Goal: Task Accomplishment & Management: Complete application form

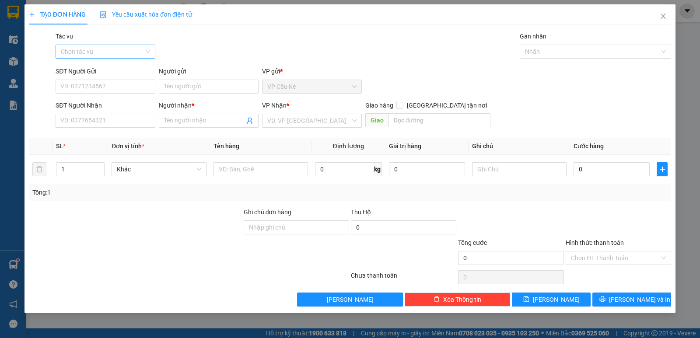
click at [141, 49] on input "Tác vụ" at bounding box center [102, 51] width 83 height 13
click at [144, 82] on div "Nhập hàng kho nhận" at bounding box center [105, 83] width 89 height 10
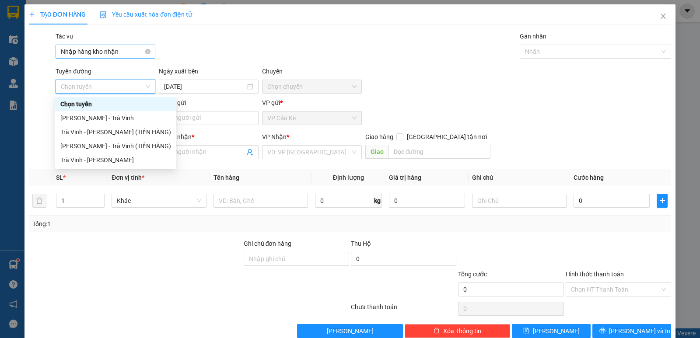
click at [134, 53] on span "Nhập hàng kho nhận" at bounding box center [105, 51] width 89 height 13
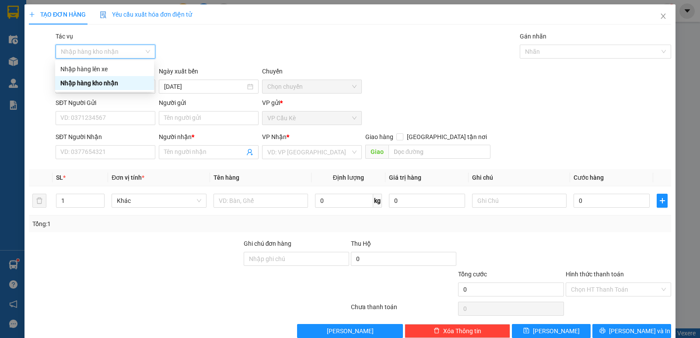
click at [134, 81] on div "Nhập hàng kho nhận" at bounding box center [104, 83] width 88 height 10
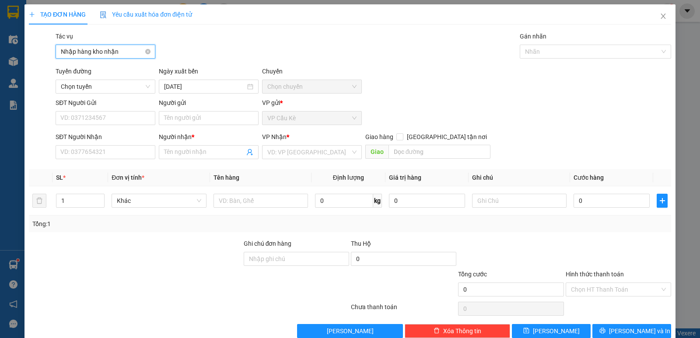
click at [131, 46] on span "Nhập hàng kho nhận" at bounding box center [105, 51] width 89 height 13
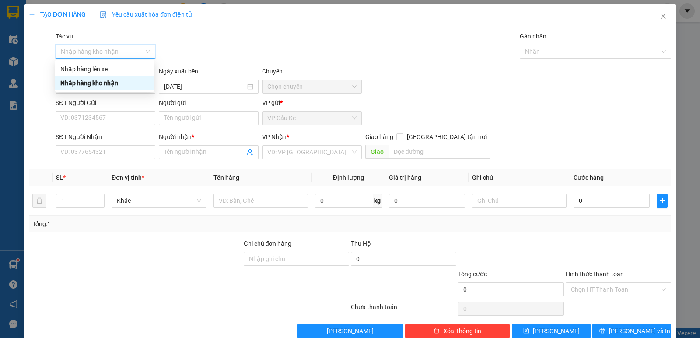
click at [126, 82] on div "Nhập hàng kho nhận" at bounding box center [104, 83] width 88 height 10
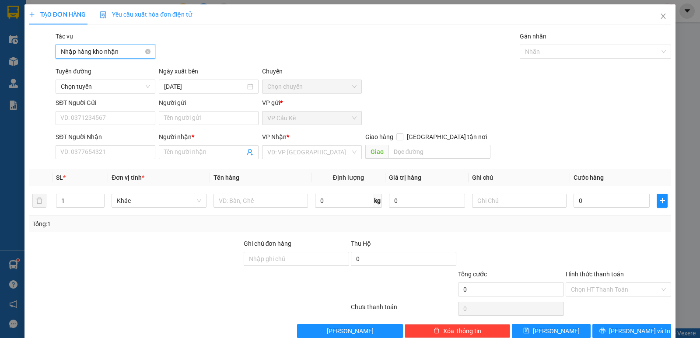
click at [149, 53] on div "Nhập hàng kho nhận" at bounding box center [106, 52] width 100 height 14
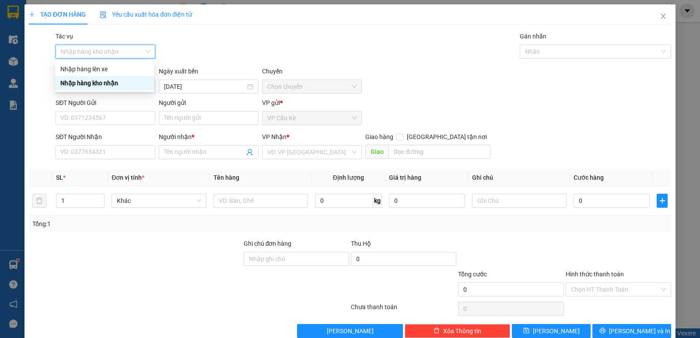
click at [106, 87] on div "Nhập hàng kho nhận" at bounding box center [104, 83] width 88 height 10
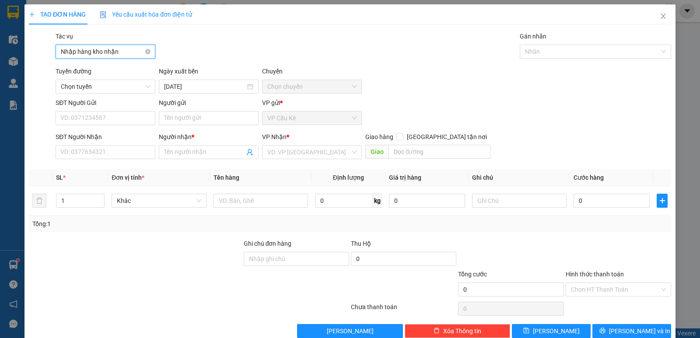
click at [106, 52] on span "Nhập hàng kho nhận" at bounding box center [105, 51] width 89 height 13
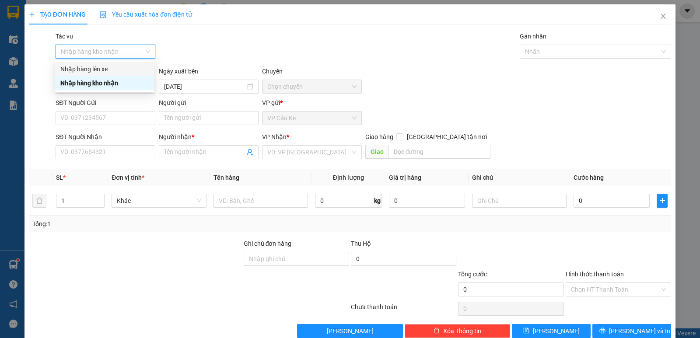
click at [112, 70] on div "Nhập hàng lên xe" at bounding box center [104, 69] width 88 height 10
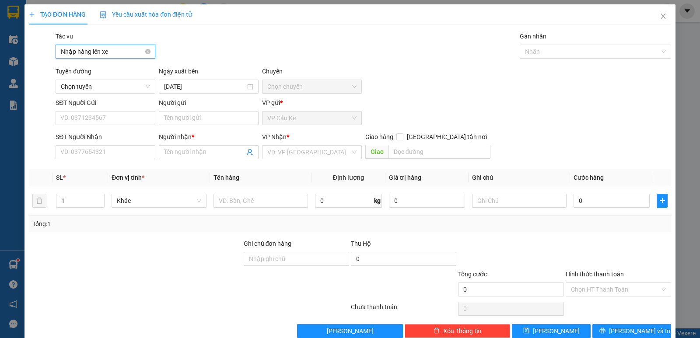
click at [87, 50] on span "Nhập hàng lên xe" at bounding box center [105, 51] width 89 height 13
click at [660, 14] on icon "close" at bounding box center [663, 16] width 7 height 7
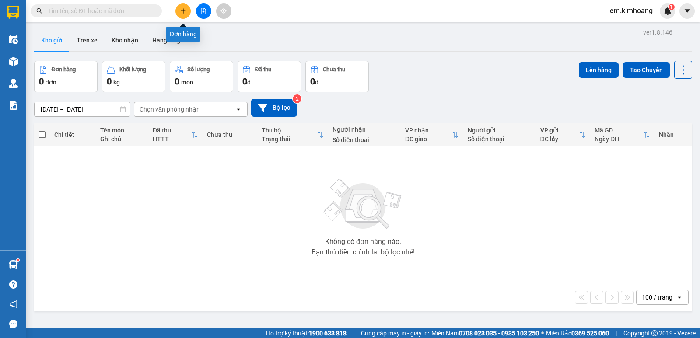
click at [183, 9] on icon "plus" at bounding box center [183, 11] width 6 height 6
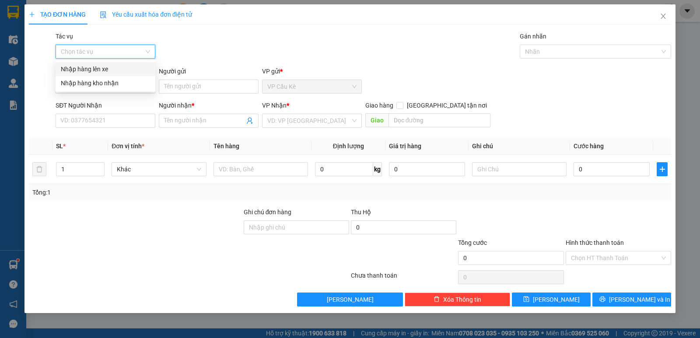
click at [133, 46] on input "Tác vụ" at bounding box center [102, 51] width 83 height 13
click at [120, 84] on div "Nhập hàng kho nhận" at bounding box center [105, 83] width 89 height 10
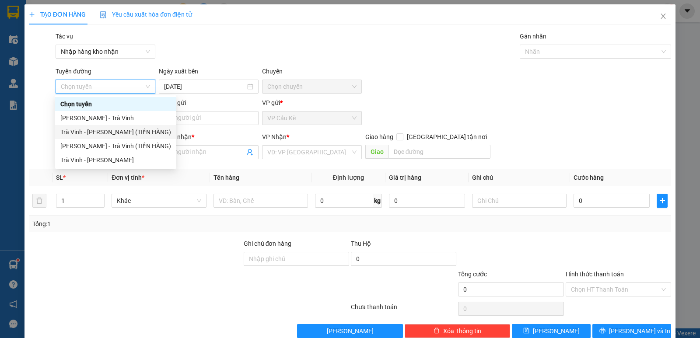
click at [134, 132] on div "Trà Vinh - [PERSON_NAME] (TIỀN HÀNG)" at bounding box center [115, 132] width 111 height 10
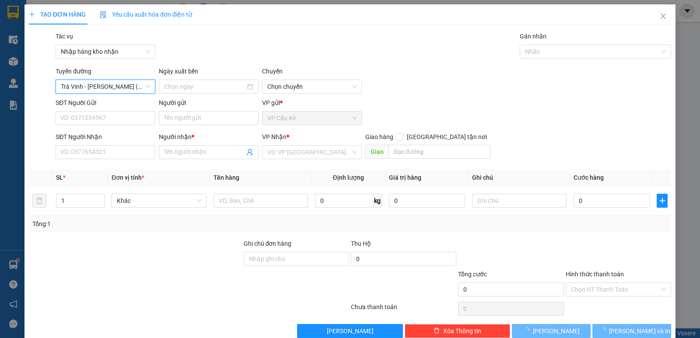
type input "[DATE]"
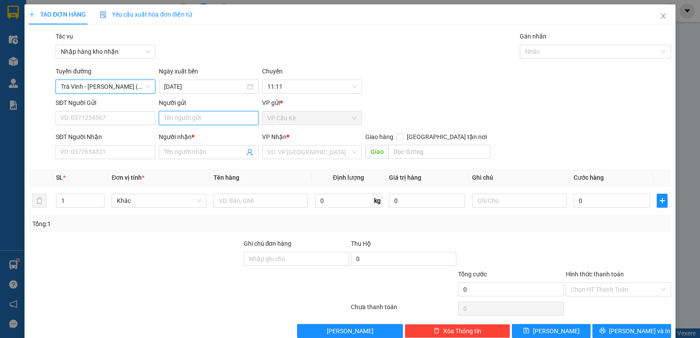
click at [218, 119] on input "Người gửi" at bounding box center [209, 118] width 100 height 14
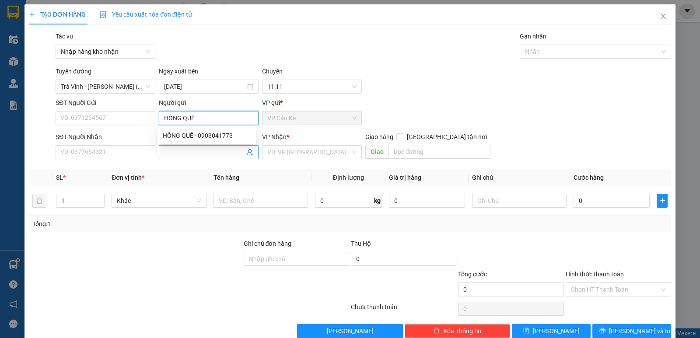
type input "HỒNG QUẾ"
click at [225, 152] on input "Người nhận *" at bounding box center [204, 153] width 81 height 10
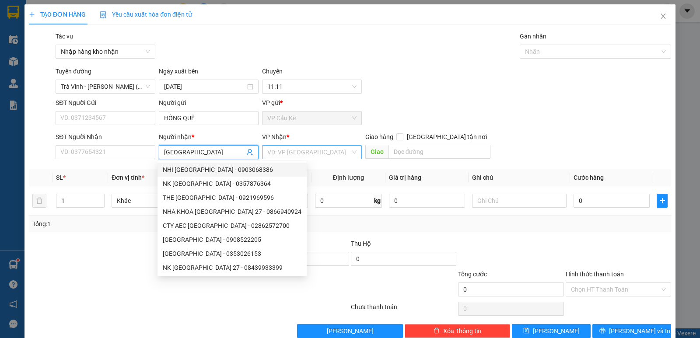
type input "[GEOGRAPHIC_DATA]"
click at [314, 152] on input "search" at bounding box center [308, 152] width 83 height 13
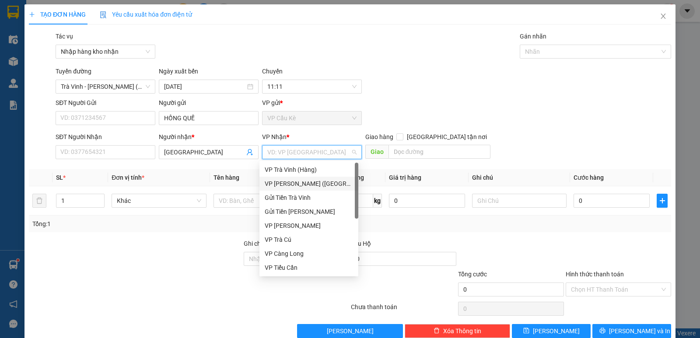
click at [333, 182] on div "VP [PERSON_NAME] ([GEOGRAPHIC_DATA])" at bounding box center [309, 184] width 88 height 10
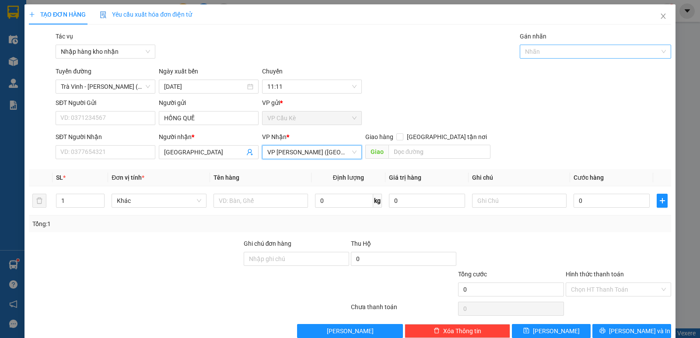
click at [614, 50] on div at bounding box center [591, 51] width 138 height 11
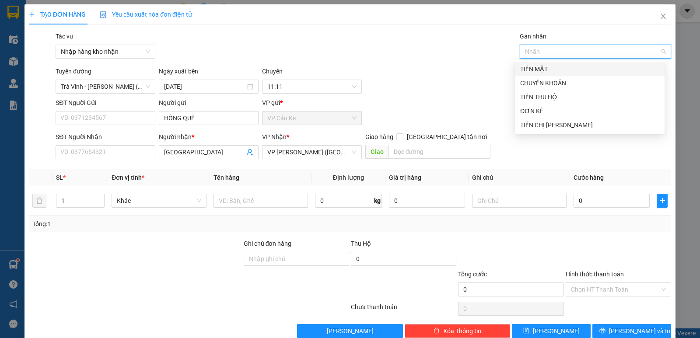
click at [604, 68] on div "TIỀN MẶT" at bounding box center [589, 69] width 139 height 10
click at [606, 98] on div "TIỀN THU HỘ" at bounding box center [589, 97] width 139 height 10
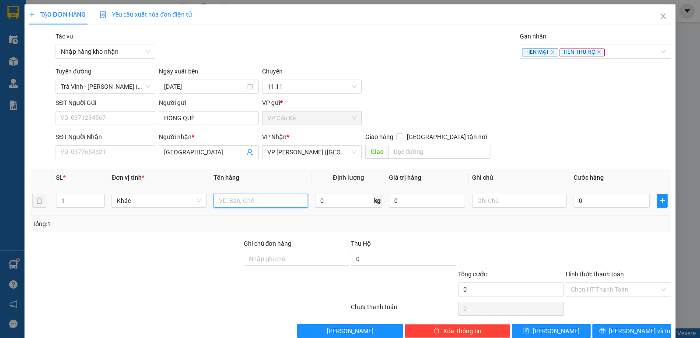
click at [247, 204] on input "text" at bounding box center [261, 201] width 95 height 14
type input "3.000.000 TIỀN SL:54928"
click at [591, 200] on input "0" at bounding box center [612, 201] width 76 height 14
type input "3"
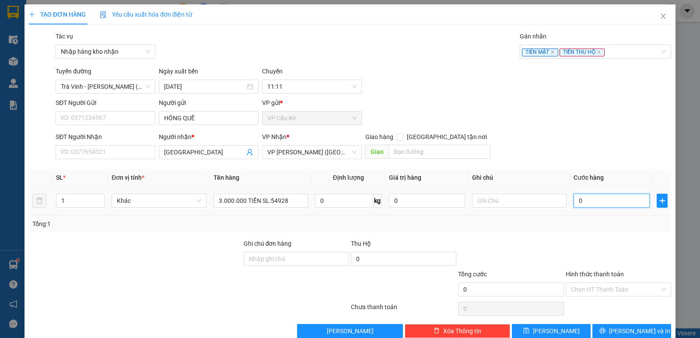
type input "3"
type input "30"
type input "30.000"
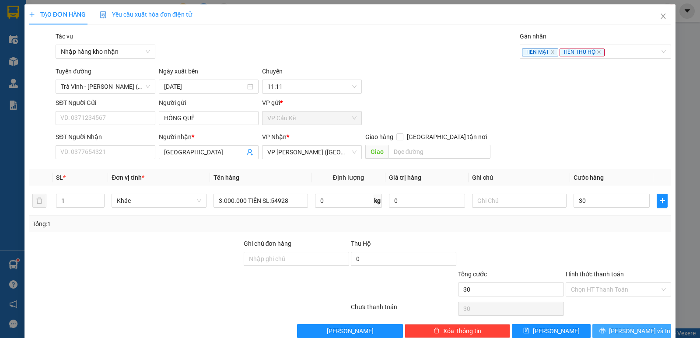
type input "30.000"
click at [622, 330] on span "[PERSON_NAME] và In" at bounding box center [639, 332] width 61 height 10
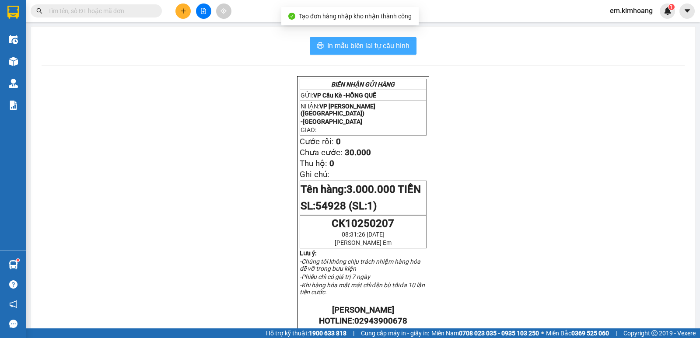
click at [352, 42] on span "In mẫu biên lai tự cấu hình" at bounding box center [368, 45] width 82 height 11
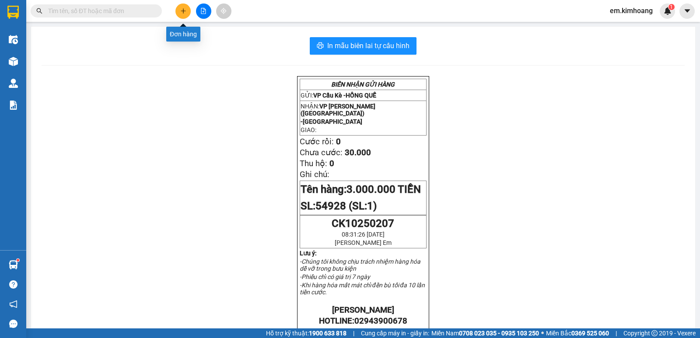
click at [181, 12] on icon "plus" at bounding box center [183, 11] width 6 height 6
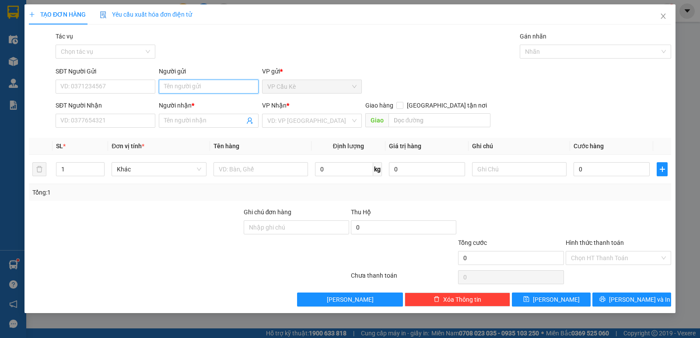
click at [204, 87] on input "Người gửi" at bounding box center [209, 87] width 100 height 14
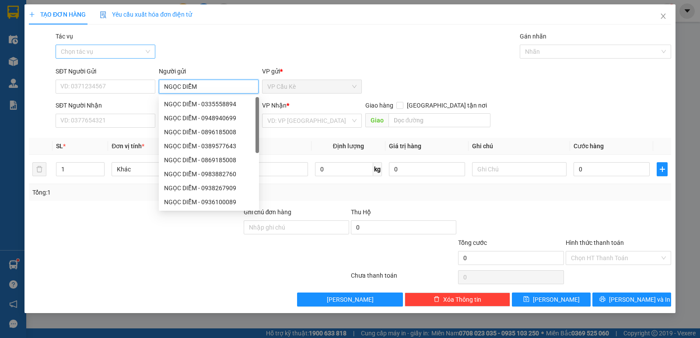
type input "NGỌC DIỄM"
click at [124, 49] on input "Tác vụ" at bounding box center [102, 51] width 83 height 13
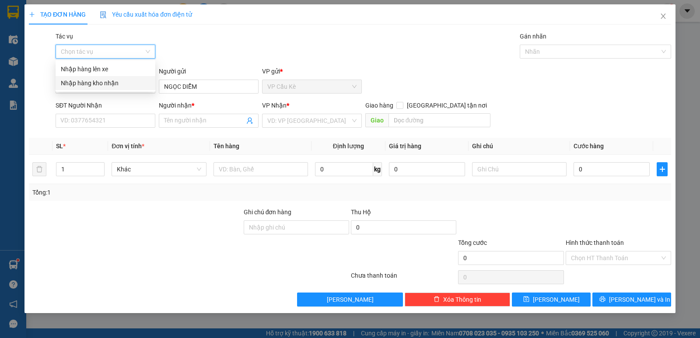
click at [138, 83] on div "Nhập hàng kho nhận" at bounding box center [105, 83] width 89 height 10
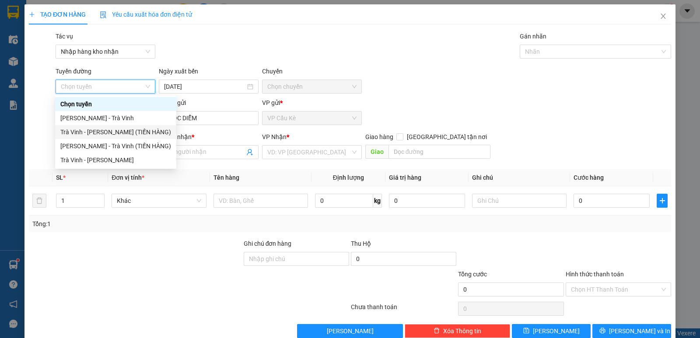
click at [140, 134] on div "Trà Vinh - [PERSON_NAME] (TIỀN HÀNG)" at bounding box center [115, 132] width 111 height 10
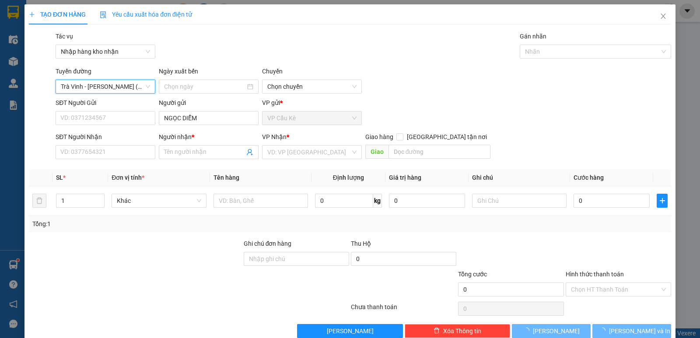
type input "[DATE]"
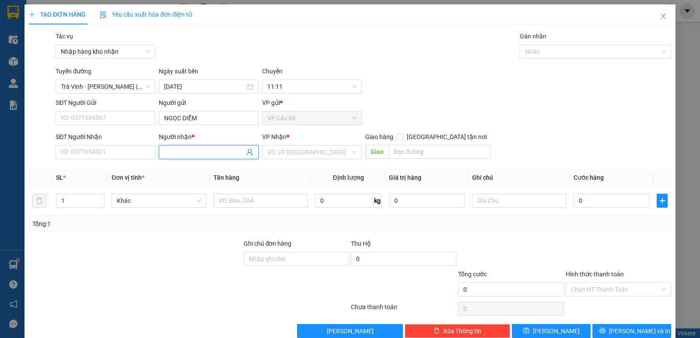
click at [214, 153] on input "Người nhận *" at bounding box center [204, 153] width 81 height 10
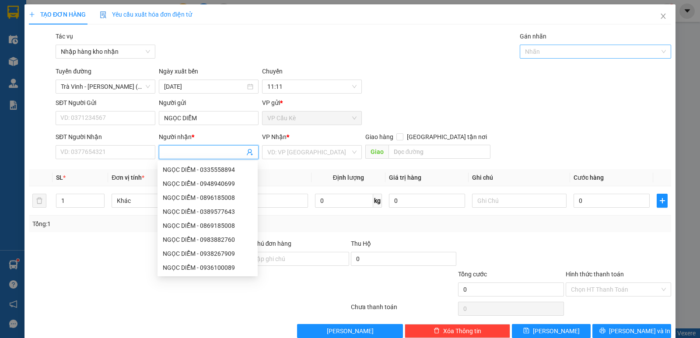
click at [628, 52] on div at bounding box center [591, 51] width 138 height 11
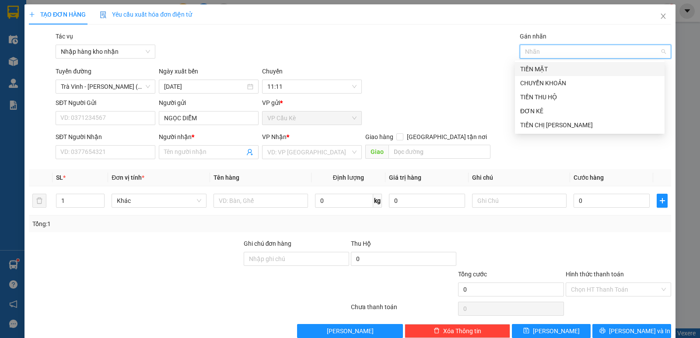
click at [627, 67] on div "TIỀN MẶT" at bounding box center [589, 69] width 139 height 10
click at [625, 94] on div "TIỀN THU HỘ" at bounding box center [589, 97] width 139 height 10
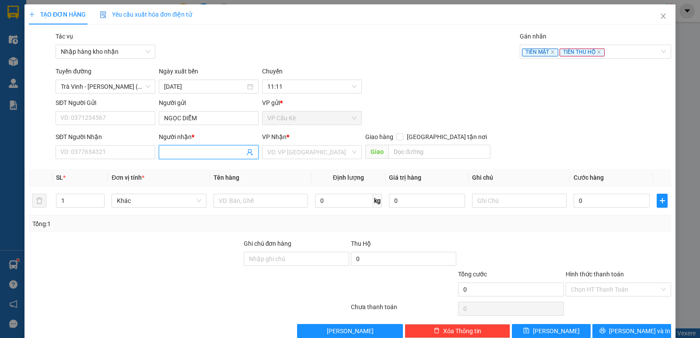
click at [230, 149] on input "Người nhận *" at bounding box center [204, 153] width 81 height 10
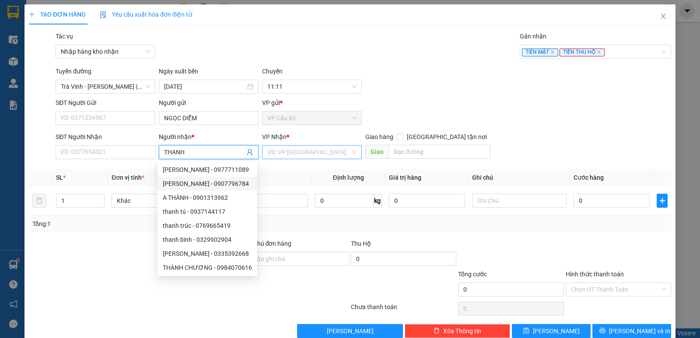
type input "THANH"
click at [310, 156] on input "search" at bounding box center [308, 152] width 83 height 13
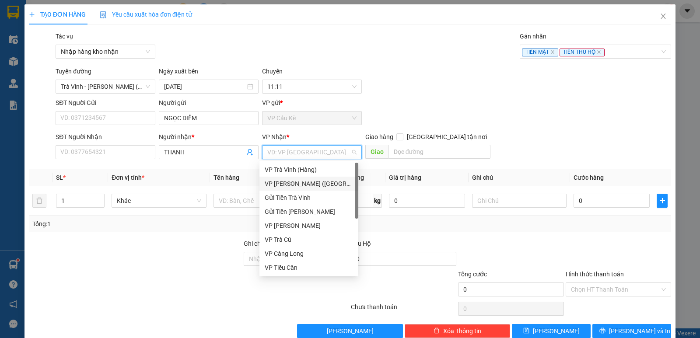
click at [313, 183] on div "VP [PERSON_NAME] ([GEOGRAPHIC_DATA])" at bounding box center [309, 184] width 88 height 10
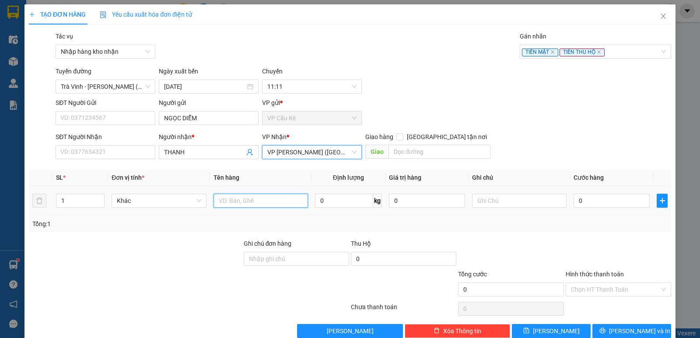
click at [271, 203] on input "text" at bounding box center [261, 201] width 95 height 14
type input "4.540.000 TIỀN SL:54982"
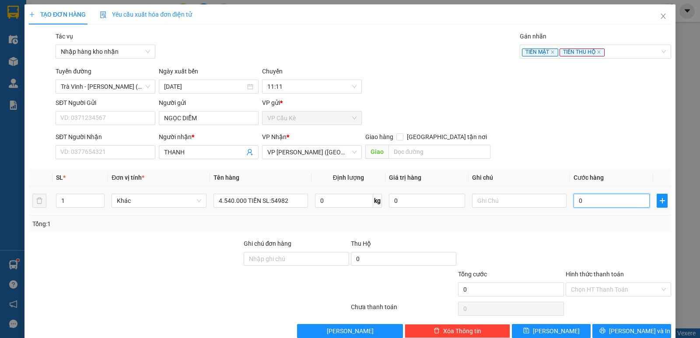
click at [633, 202] on input "0" at bounding box center [612, 201] width 76 height 14
type input "4"
type input "40"
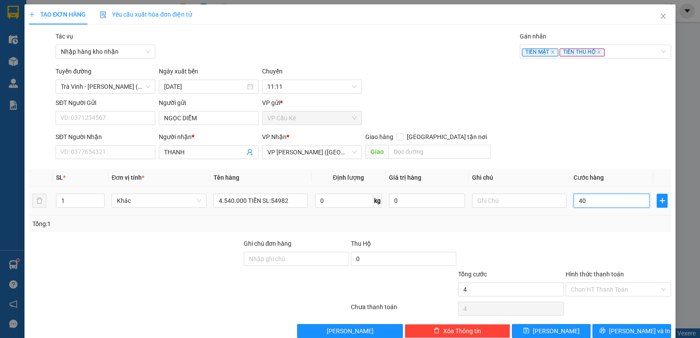
type input "40"
type input "40.000"
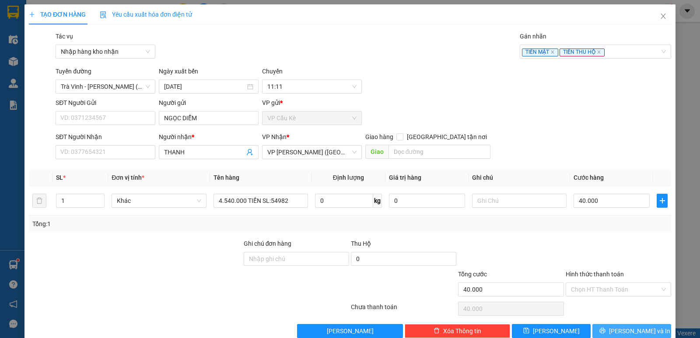
click at [605, 333] on icon "printer" at bounding box center [603, 331] width 6 height 6
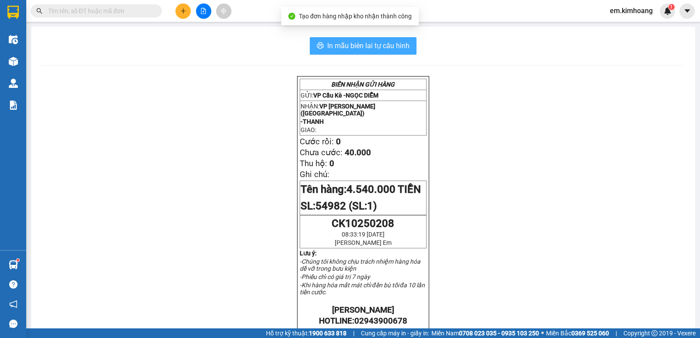
click at [376, 49] on span "In mẫu biên lai tự cấu hình" at bounding box center [368, 45] width 82 height 11
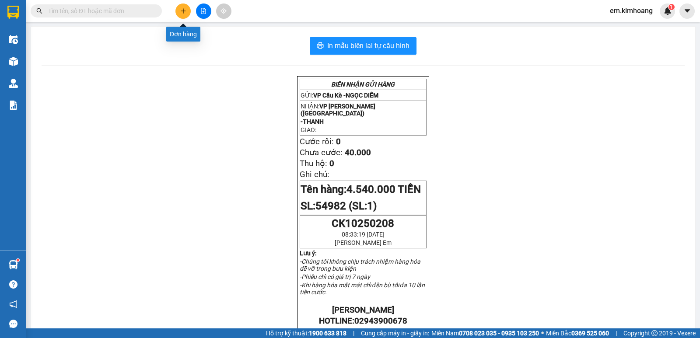
click at [179, 20] on div "Kết quả tìm kiếm ( 0 ) Bộ lọc No Data em.kimhoang 1" at bounding box center [350, 11] width 700 height 22
click at [185, 10] on icon "plus" at bounding box center [183, 11] width 6 height 6
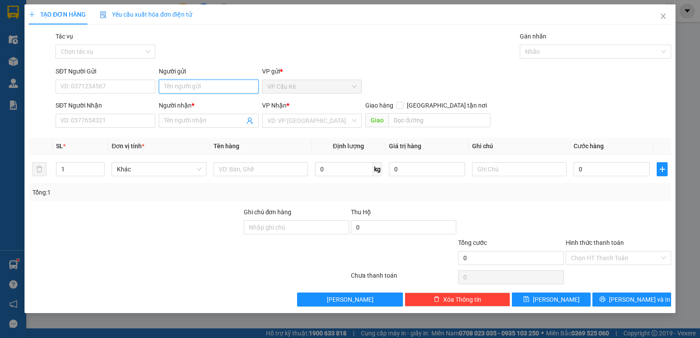
click at [212, 89] on input "Người gửi" at bounding box center [209, 87] width 100 height 14
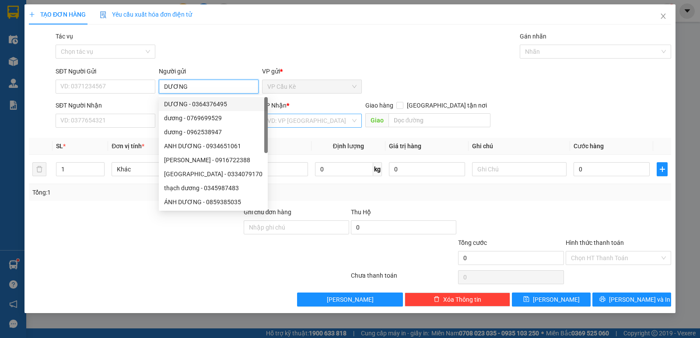
type input "DƯƠNG"
click at [306, 125] on input "search" at bounding box center [308, 120] width 83 height 13
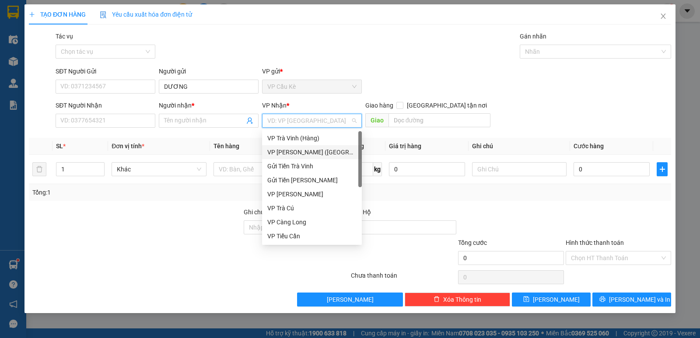
click at [320, 150] on div "VP [PERSON_NAME] ([GEOGRAPHIC_DATA])" at bounding box center [311, 153] width 89 height 10
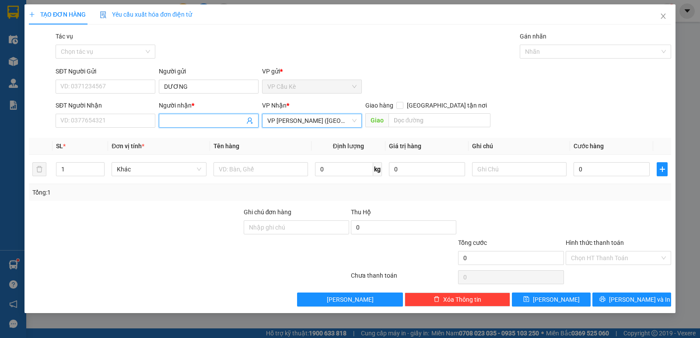
click at [202, 125] on input "Người nhận *" at bounding box center [204, 121] width 81 height 10
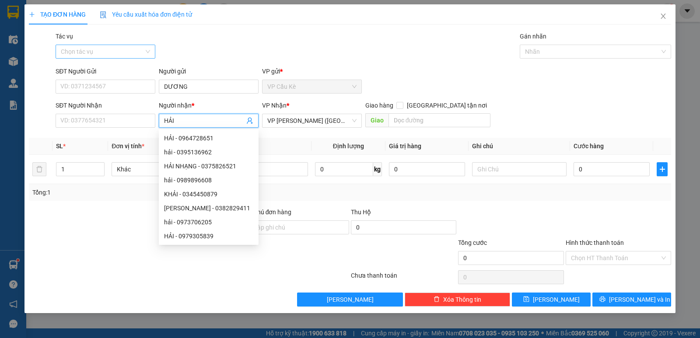
type input "HẢI"
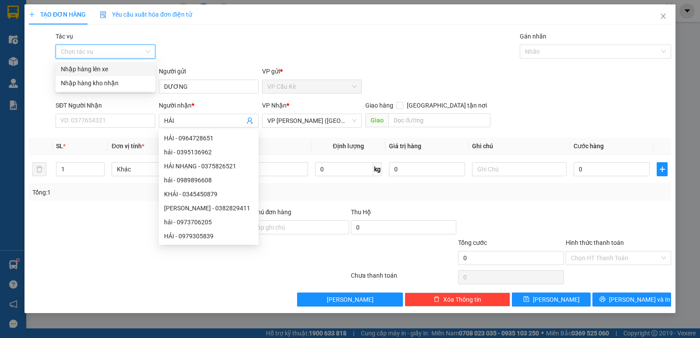
click at [136, 53] on input "Tác vụ" at bounding box center [102, 51] width 83 height 13
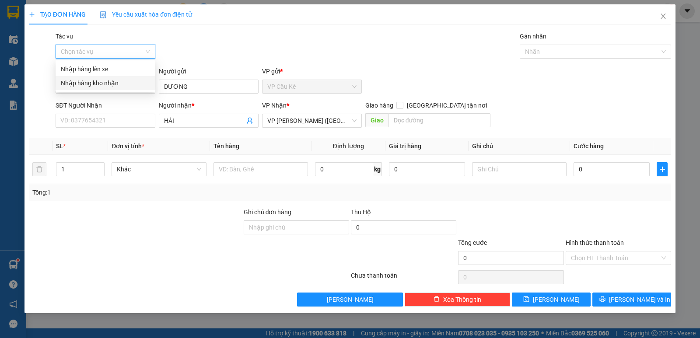
click at [137, 84] on div "Nhập hàng kho nhận" at bounding box center [105, 83] width 89 height 10
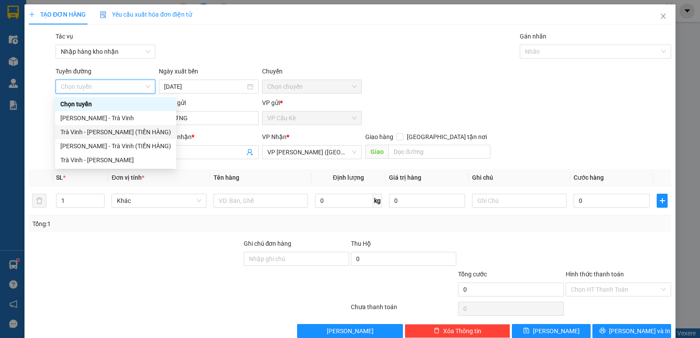
click at [136, 135] on div "Trà Vinh - [PERSON_NAME] (TIỀN HÀNG)" at bounding box center [115, 132] width 111 height 10
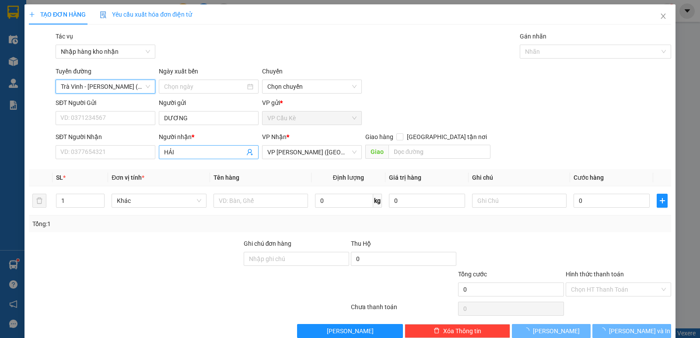
type input "[DATE]"
click at [596, 52] on div at bounding box center [591, 51] width 138 height 11
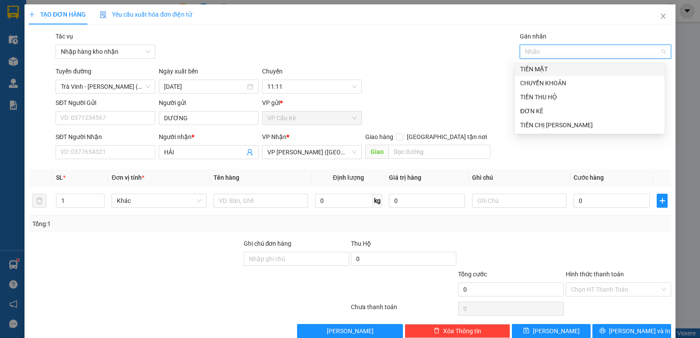
click at [601, 70] on div "TIỀN MẶT" at bounding box center [589, 69] width 139 height 10
click at [601, 99] on div "TIỀN THU HỘ" at bounding box center [589, 97] width 139 height 10
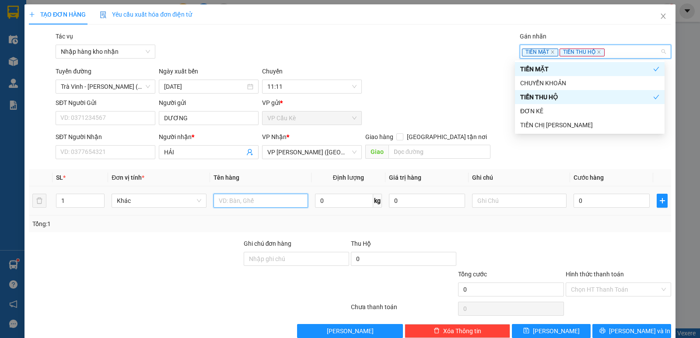
click at [264, 203] on input "text" at bounding box center [261, 201] width 95 height 14
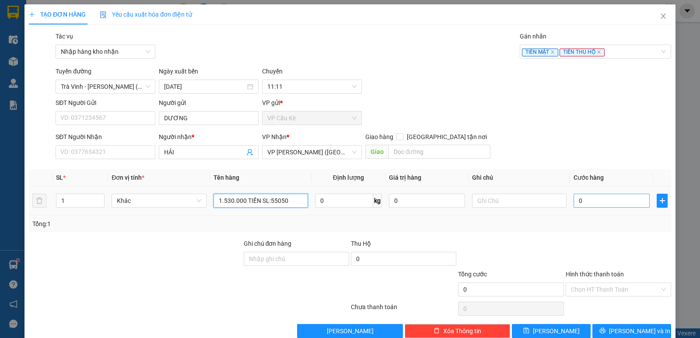
type input "1.530.000 TIỀN SL:55050"
click at [603, 199] on input "0" at bounding box center [612, 201] width 76 height 14
type input "2"
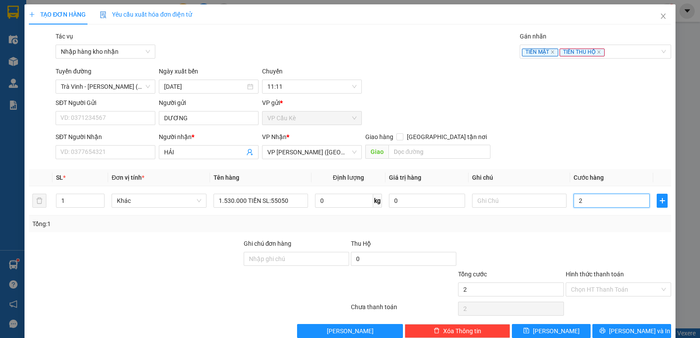
type input "25"
type input "25.000"
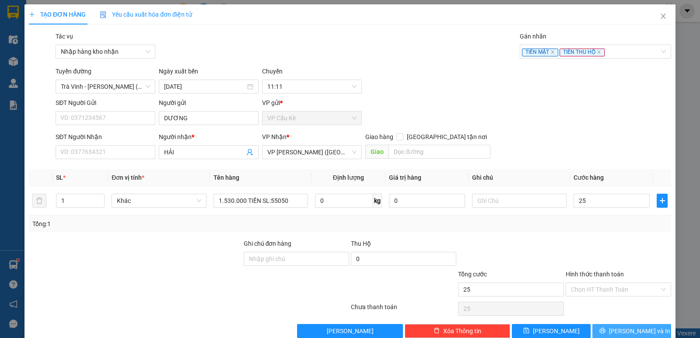
type input "25.000"
click at [626, 325] on button "[PERSON_NAME] và In" at bounding box center [632, 331] width 79 height 14
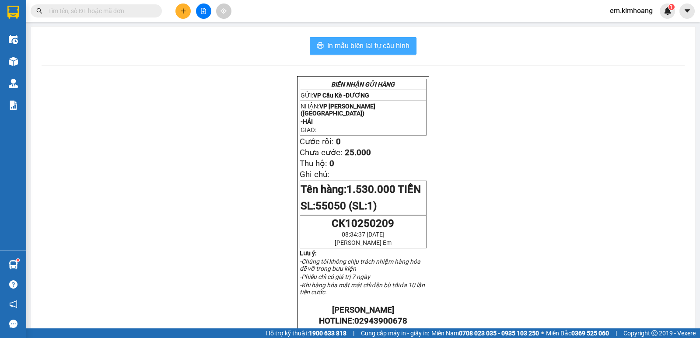
click at [375, 42] on span "In mẫu biên lai tự cấu hình" at bounding box center [368, 45] width 82 height 11
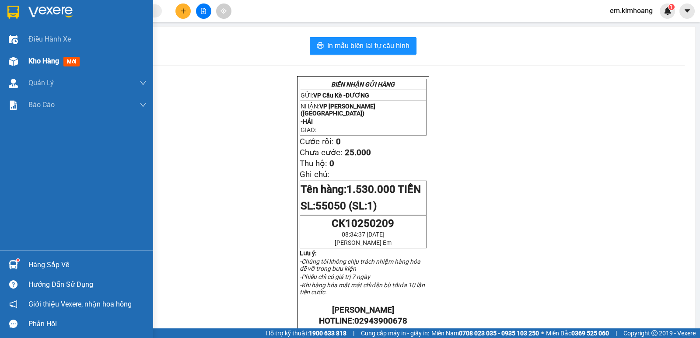
click at [46, 57] on span "Kho hàng" at bounding box center [43, 61] width 31 height 8
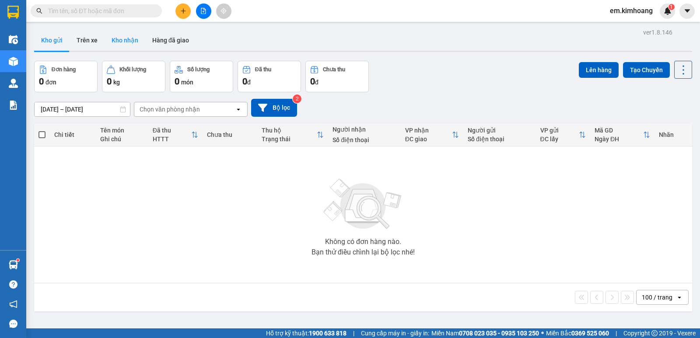
click at [116, 38] on button "Kho nhận" at bounding box center [125, 40] width 41 height 21
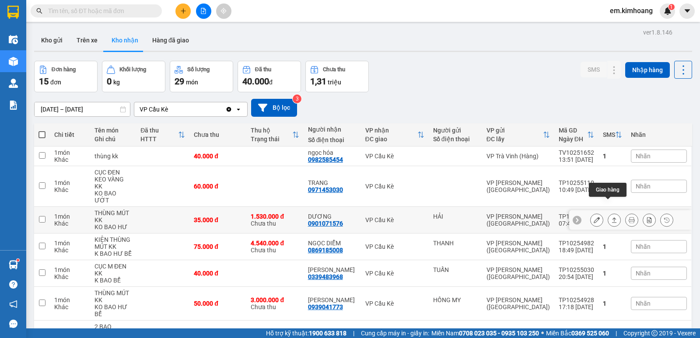
click at [612, 213] on button at bounding box center [614, 220] width 12 height 15
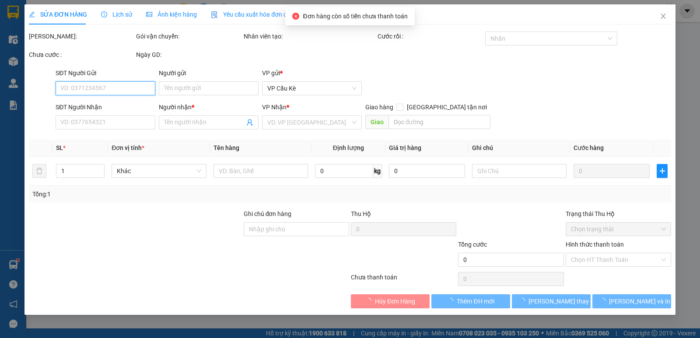
type input "HẢI"
type input "0901071576"
type input "DƯƠNG"
type input "1.530.000"
type input "35.000"
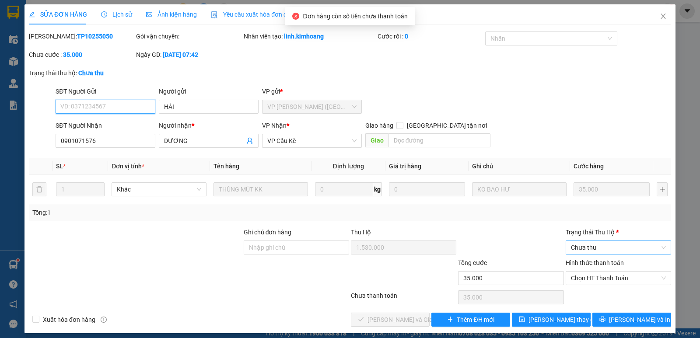
click at [604, 241] on span "Chưa thu" at bounding box center [618, 247] width 95 height 13
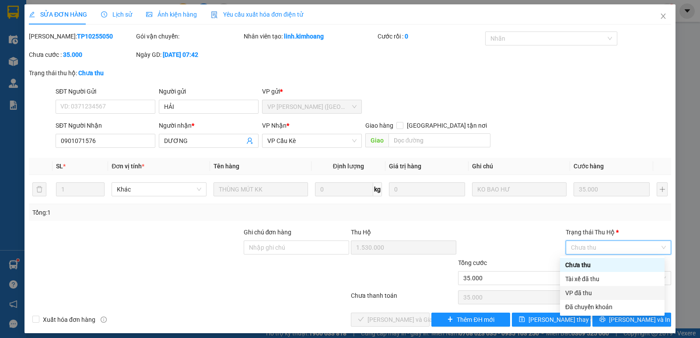
click at [607, 291] on div "VP đã thu" at bounding box center [613, 293] width 94 height 10
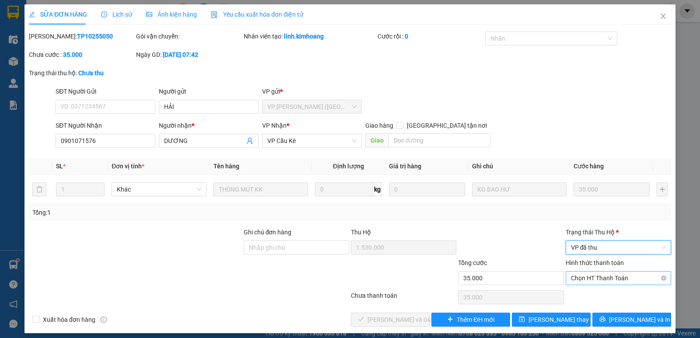
click at [613, 278] on span "Chọn HT Thanh Toán" at bounding box center [618, 278] width 95 height 13
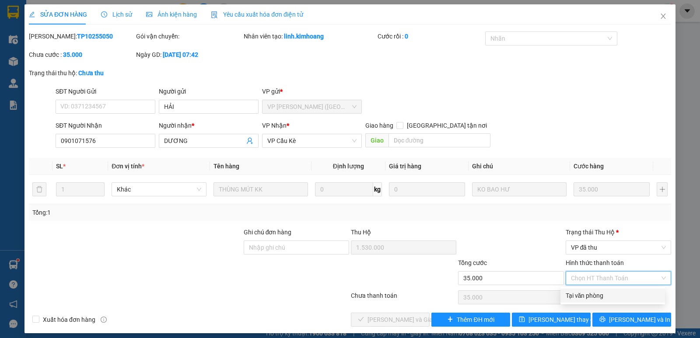
click at [601, 294] on div "Tại văn phòng" at bounding box center [613, 296] width 94 height 10
type input "0"
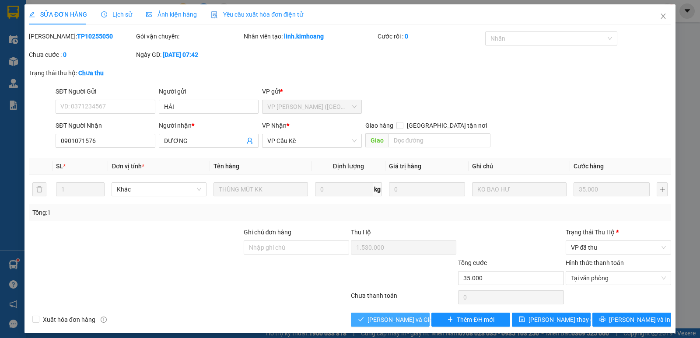
click at [391, 324] on span "[PERSON_NAME] và Giao hàng" at bounding box center [410, 320] width 84 height 10
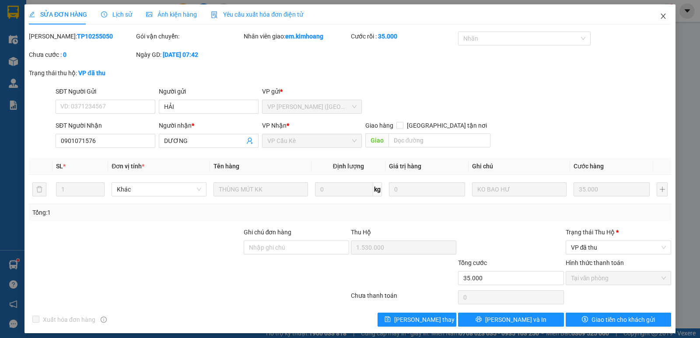
click at [660, 15] on icon "close" at bounding box center [663, 16] width 7 height 7
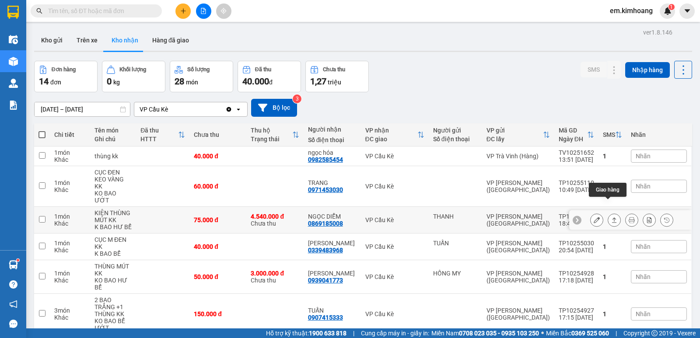
click at [608, 213] on button at bounding box center [614, 220] width 12 height 15
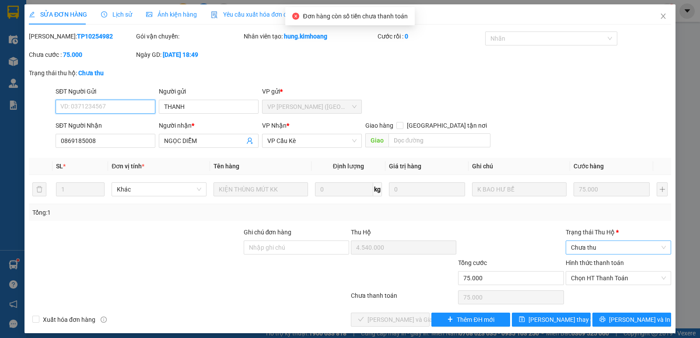
click at [607, 249] on span "Chưa thu" at bounding box center [618, 247] width 95 height 13
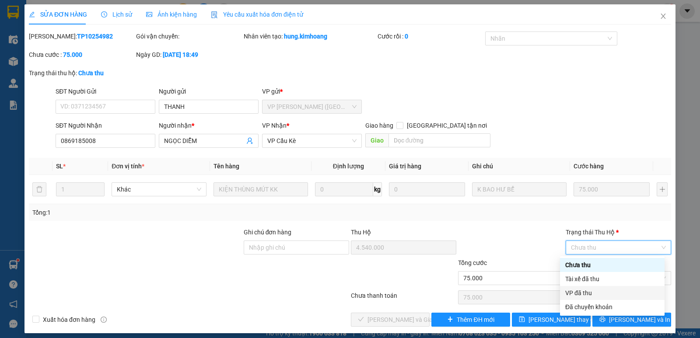
click at [605, 294] on div "VP đã thu" at bounding box center [613, 293] width 94 height 10
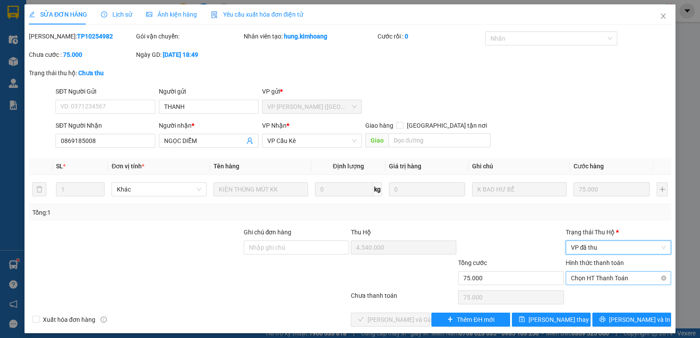
click at [599, 278] on span "Chọn HT Thanh Toán" at bounding box center [618, 278] width 95 height 13
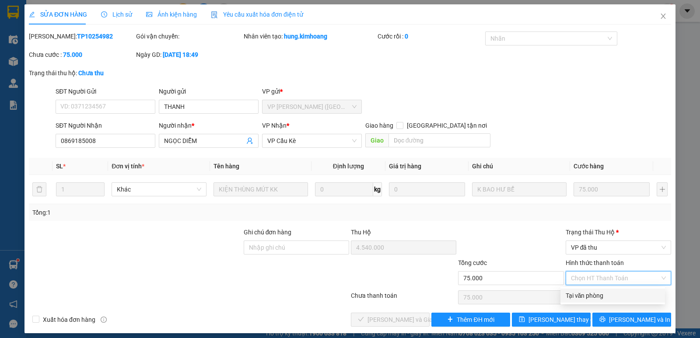
click at [581, 291] on div "Tại văn phòng" at bounding box center [613, 296] width 94 height 10
type input "0"
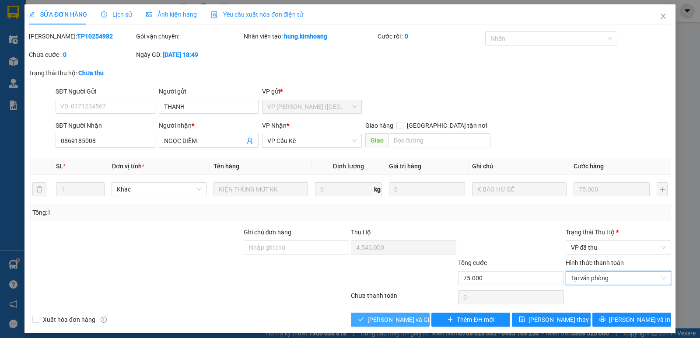
click at [418, 323] on button "[PERSON_NAME] và Giao hàng" at bounding box center [390, 320] width 79 height 14
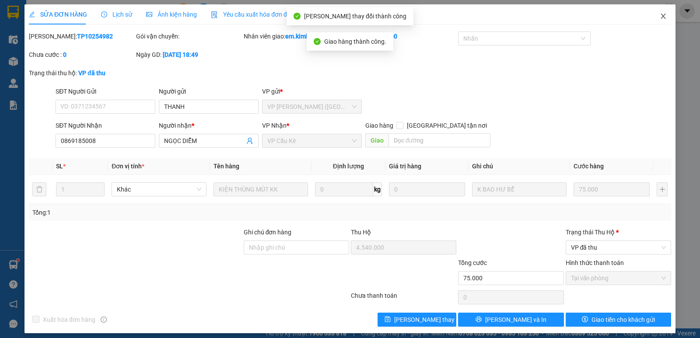
click at [659, 12] on span "Close" at bounding box center [663, 16] width 25 height 25
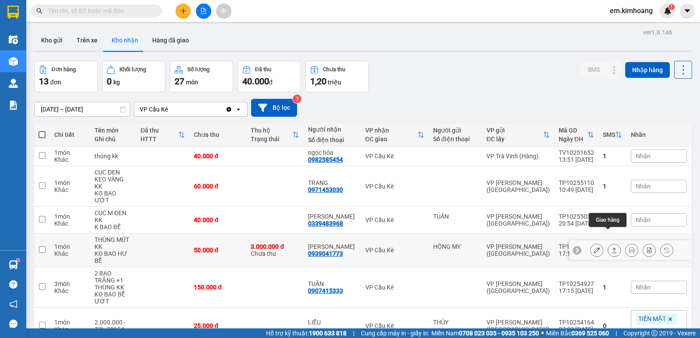
click at [612, 247] on icon at bounding box center [615, 250] width 6 height 6
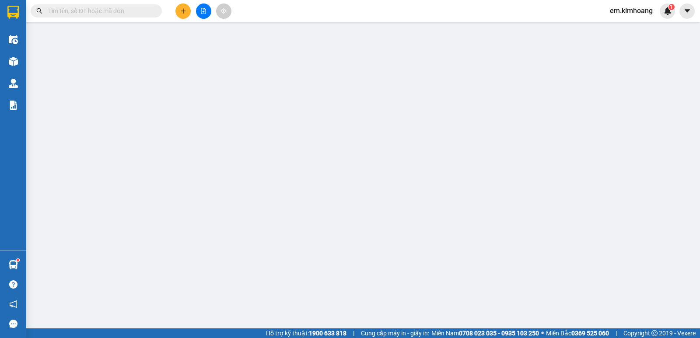
type input "HỒNG MY"
type input "0939041773"
type input "[PERSON_NAME]"
type input "3.000.000"
type input "50.000"
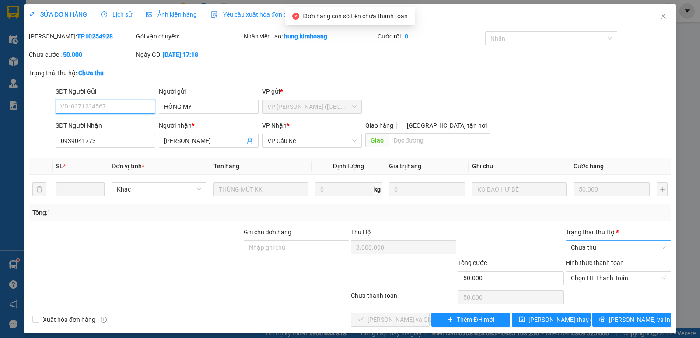
click at [607, 247] on span "Chưa thu" at bounding box center [618, 247] width 95 height 13
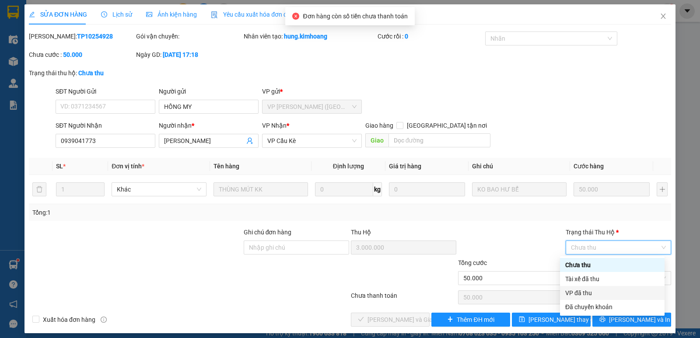
click at [603, 294] on div "VP đã thu" at bounding box center [613, 293] width 94 height 10
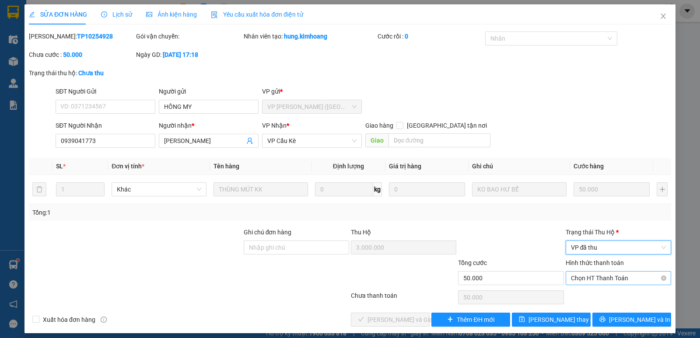
click at [611, 283] on span "Chọn HT Thanh Toán" at bounding box center [618, 278] width 95 height 13
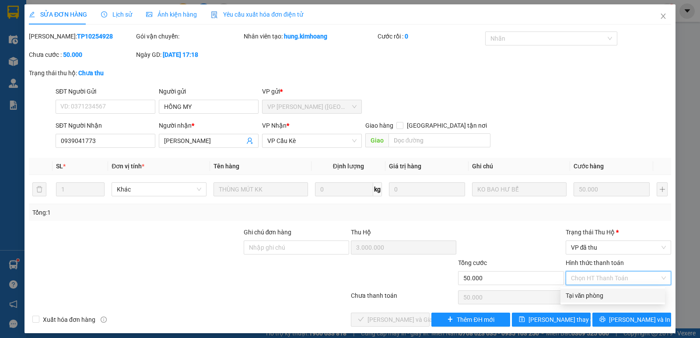
click at [586, 295] on div "Tại văn phòng" at bounding box center [613, 296] width 94 height 10
type input "0"
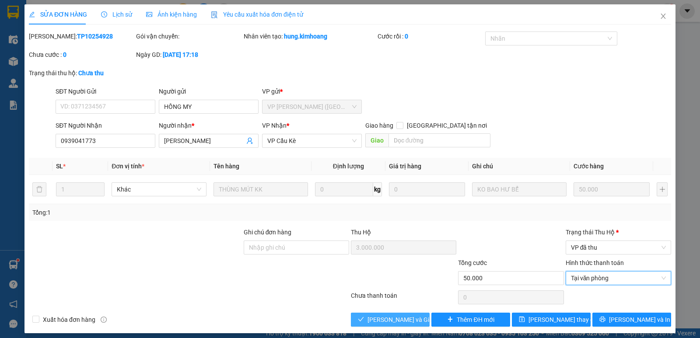
click at [406, 316] on span "[PERSON_NAME] và Giao hàng" at bounding box center [410, 320] width 84 height 10
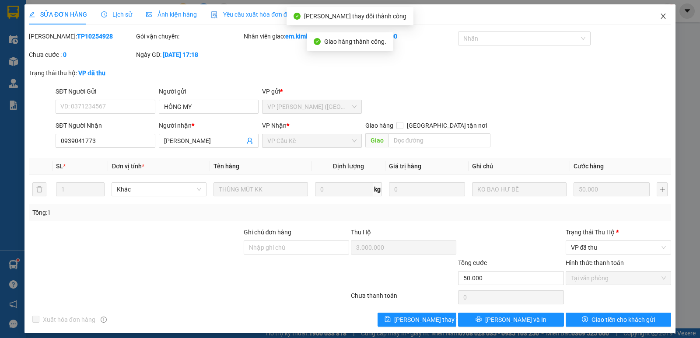
click at [660, 17] on icon "close" at bounding box center [663, 16] width 7 height 7
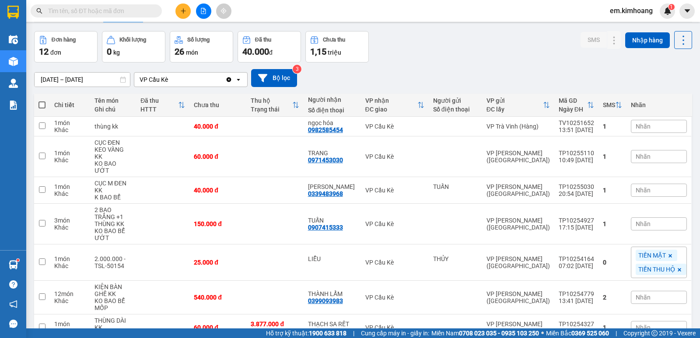
scroll to position [23, 0]
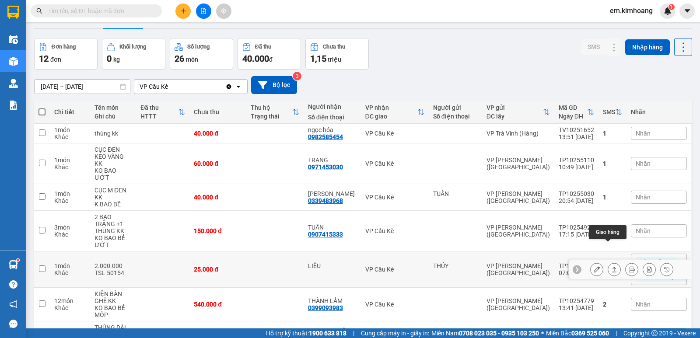
click at [612, 267] on icon at bounding box center [615, 270] width 6 height 6
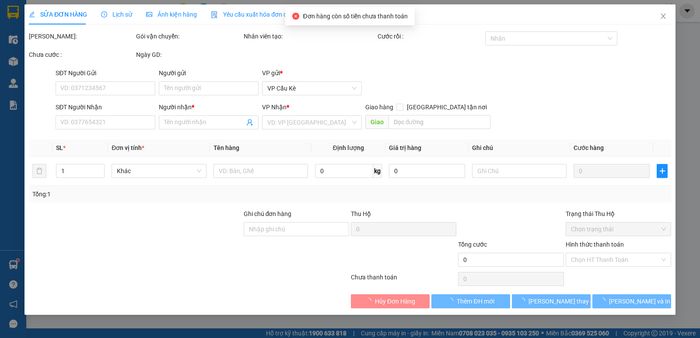
type input "THỦY"
type input "LIỄU"
type input "25.000"
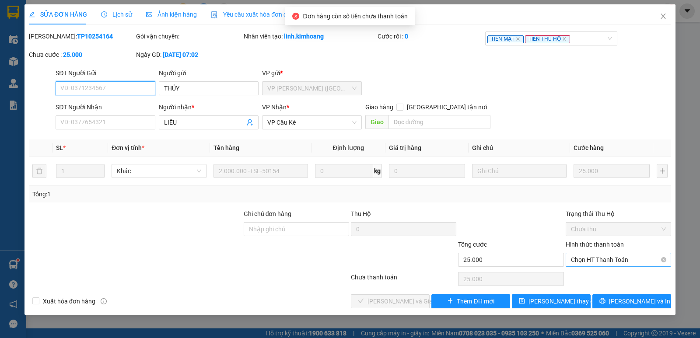
click at [607, 256] on span "Chọn HT Thanh Toán" at bounding box center [618, 259] width 95 height 13
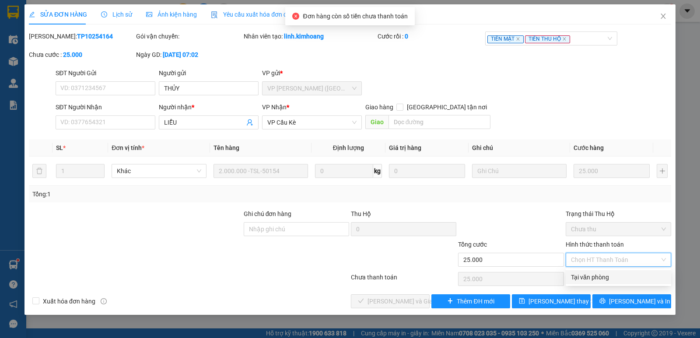
click at [607, 281] on div "Tại văn phòng" at bounding box center [618, 278] width 95 height 10
type input "0"
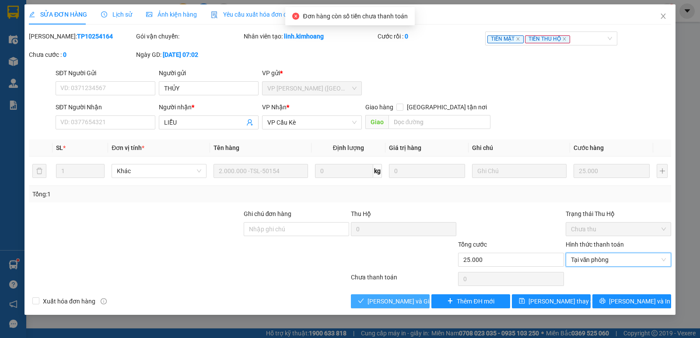
click at [412, 306] on span "[PERSON_NAME] và Giao hàng" at bounding box center [410, 302] width 84 height 10
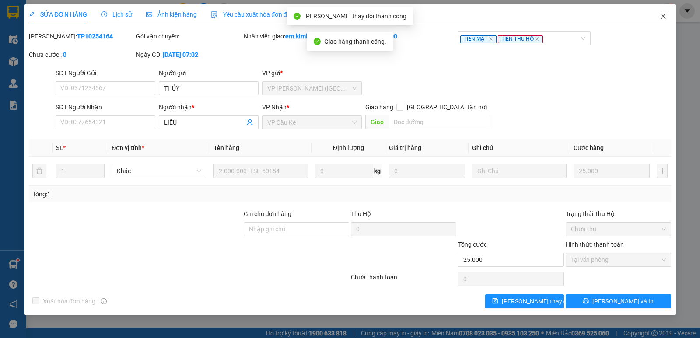
click at [662, 17] on icon "close" at bounding box center [663, 16] width 7 height 7
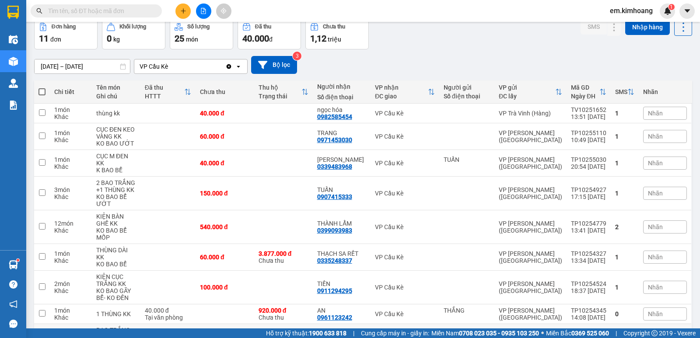
scroll to position [148, 0]
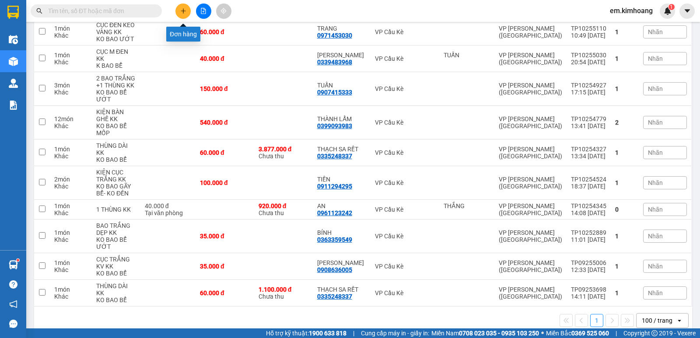
click at [184, 11] on icon "plus" at bounding box center [183, 11] width 6 height 6
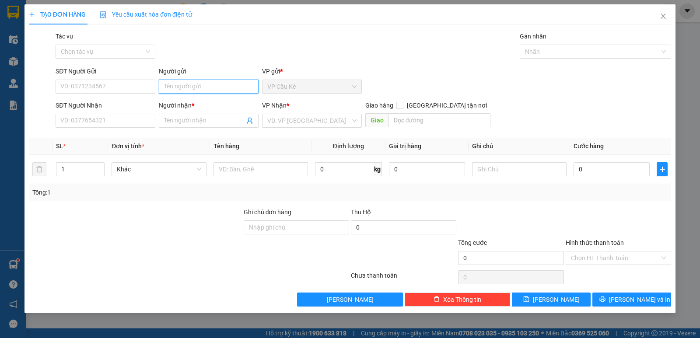
click at [218, 85] on input "Người gửi" at bounding box center [209, 87] width 100 height 14
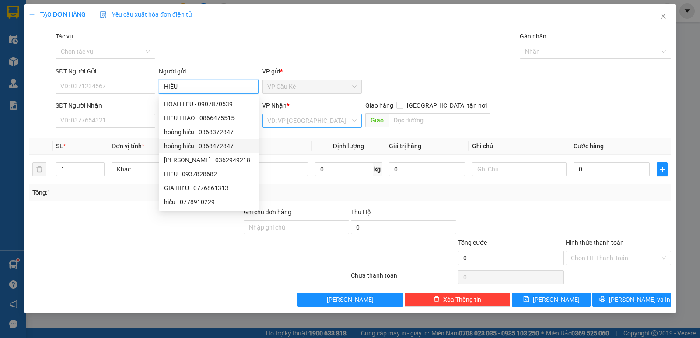
type input "HIẾU"
click at [286, 122] on input "search" at bounding box center [308, 120] width 83 height 13
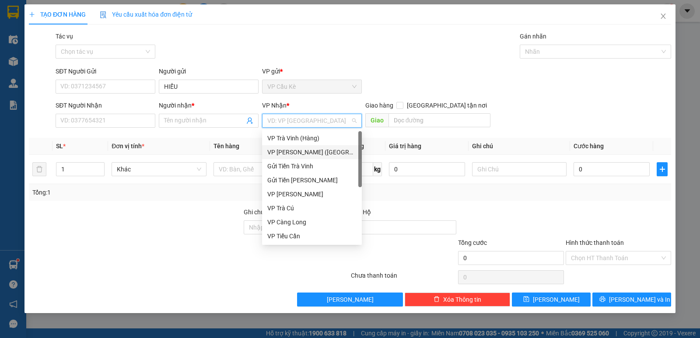
click at [309, 151] on div "VP [PERSON_NAME] ([GEOGRAPHIC_DATA])" at bounding box center [311, 153] width 89 height 10
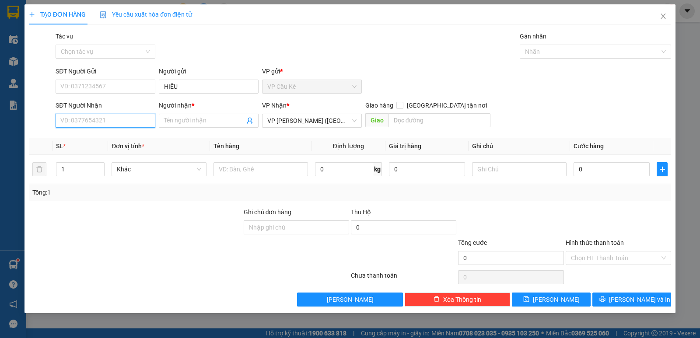
click at [135, 121] on input "SĐT Người Nhận" at bounding box center [106, 121] width 100 height 14
click at [135, 143] on div "0355948202 - NGHĨA" at bounding box center [105, 139] width 89 height 10
type input "0355948202"
type input "NGHĨA"
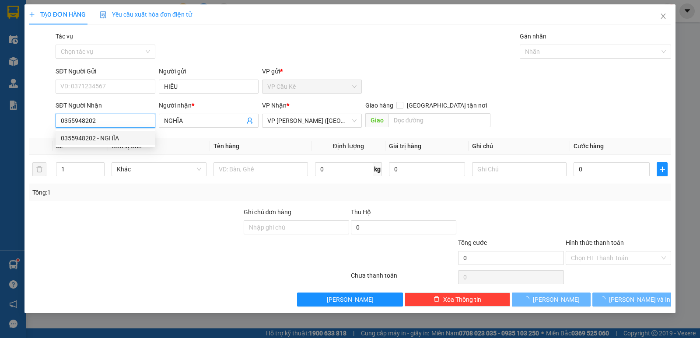
type input "40.000"
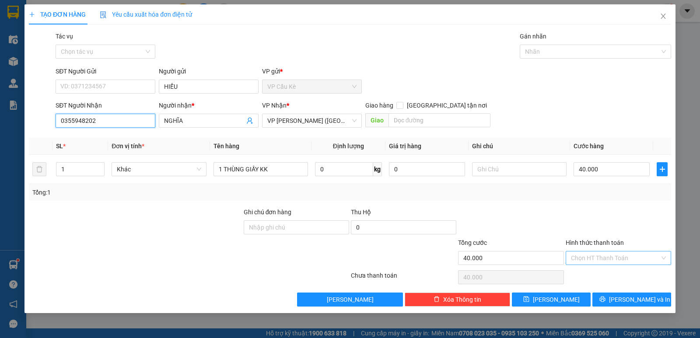
type input "0355948202"
click at [582, 254] on input "Hình thức thanh toán" at bounding box center [615, 258] width 89 height 13
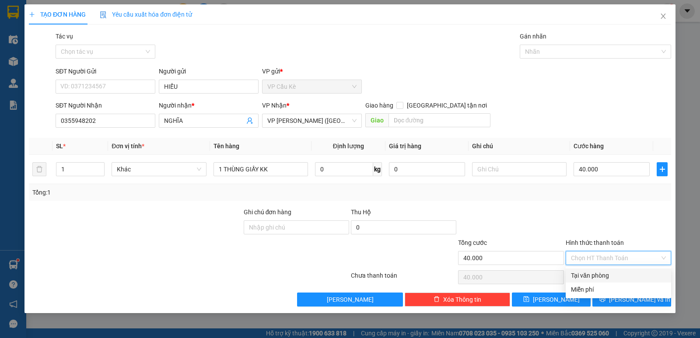
click at [587, 279] on div "Tại văn phòng" at bounding box center [618, 276] width 95 height 10
type input "0"
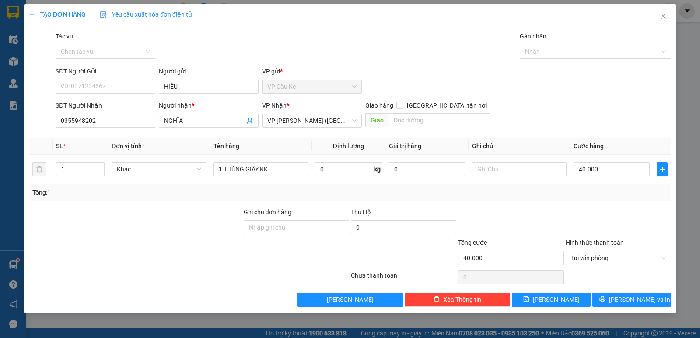
click at [619, 307] on div "TẠO ĐƠN HÀNG Yêu cầu xuất hóa đơn điện tử Transit Pickup Surcharge Ids Transit …" at bounding box center [350, 158] width 651 height 309
click at [606, 303] on span "printer" at bounding box center [603, 299] width 6 height 7
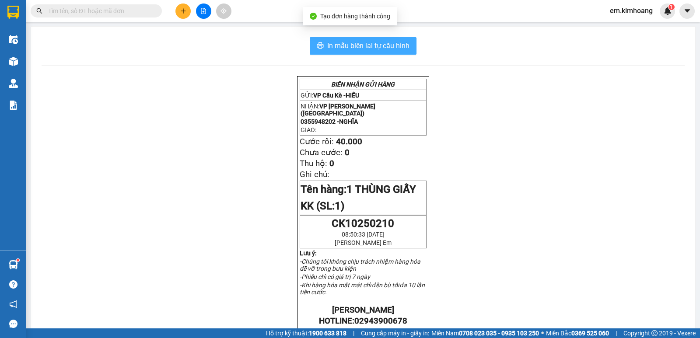
click at [341, 43] on span "In mẫu biên lai tự cấu hình" at bounding box center [368, 45] width 82 height 11
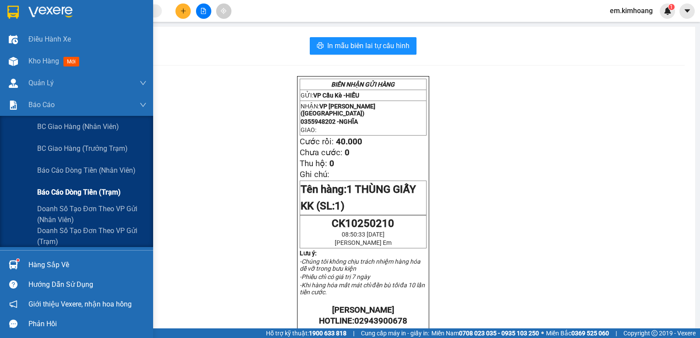
click at [53, 195] on span "Báo cáo dòng tiền (trạm)" at bounding box center [79, 192] width 84 height 11
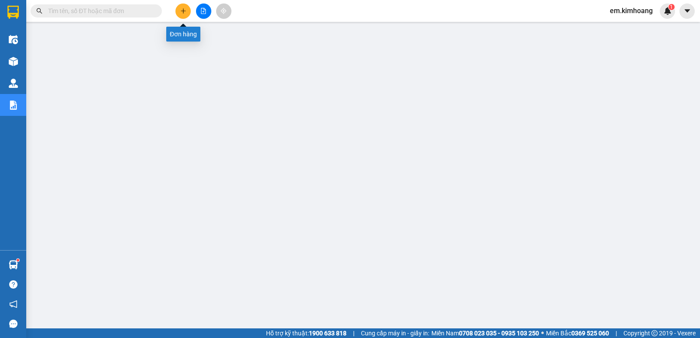
click at [186, 11] on button at bounding box center [183, 11] width 15 height 15
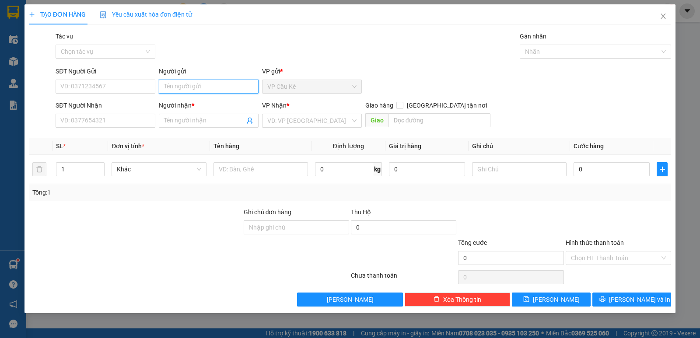
click at [194, 85] on input "Người gửi" at bounding box center [209, 87] width 100 height 14
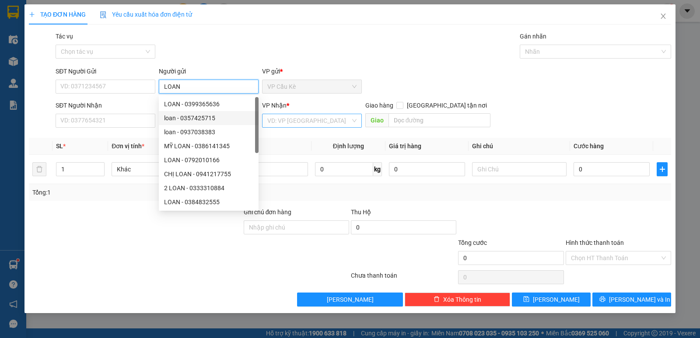
type input "LOAN"
click at [284, 121] on input "search" at bounding box center [308, 120] width 83 height 13
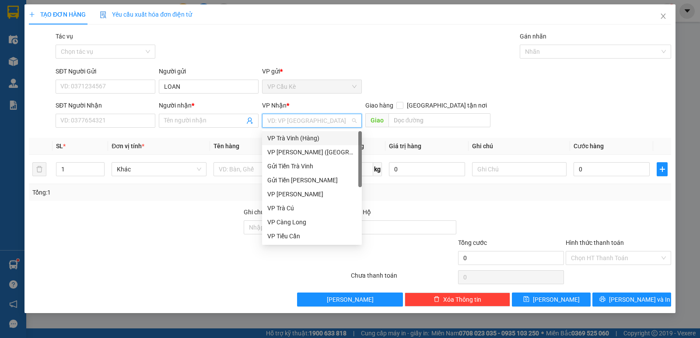
click at [308, 140] on div "VP Trà Vinh (Hàng)" at bounding box center [311, 139] width 89 height 10
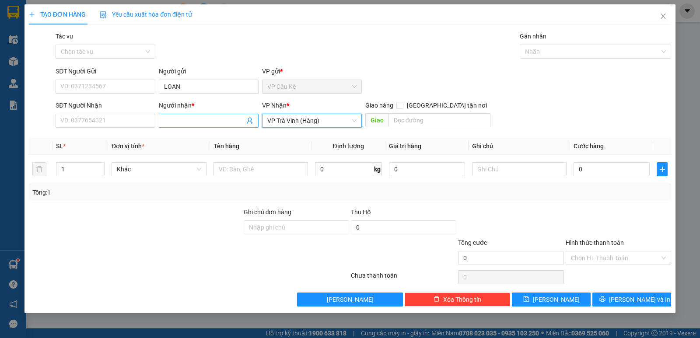
click at [201, 122] on input "Người nhận *" at bounding box center [204, 121] width 81 height 10
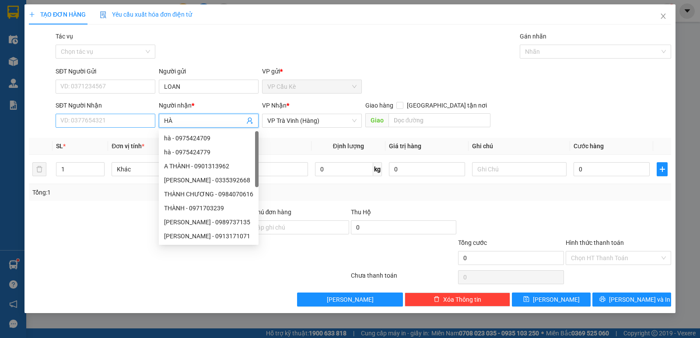
type input "HÀ"
click at [105, 120] on input "SĐT Người Nhận" at bounding box center [106, 121] width 100 height 14
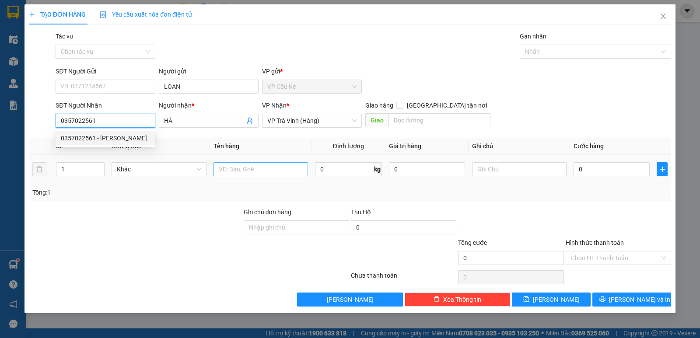
type input "0357022561"
click at [219, 170] on input "text" at bounding box center [261, 169] width 95 height 14
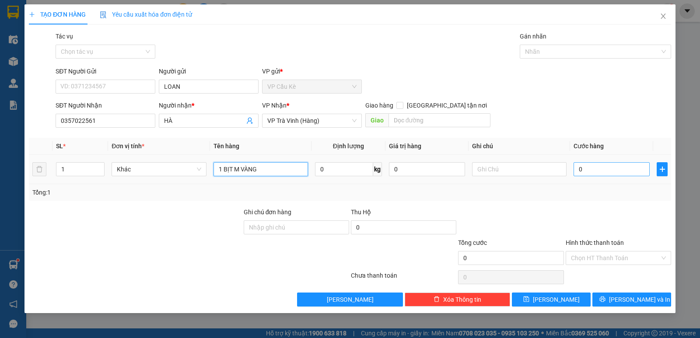
type input "1 BỊT M VÀNG"
click at [615, 166] on input "0" at bounding box center [612, 169] width 76 height 14
type input "2"
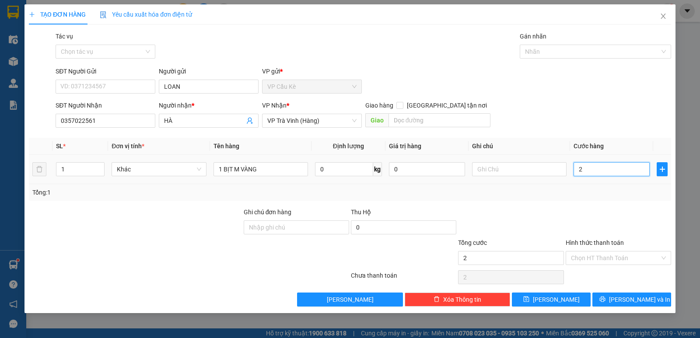
type input "25"
type input "25.000"
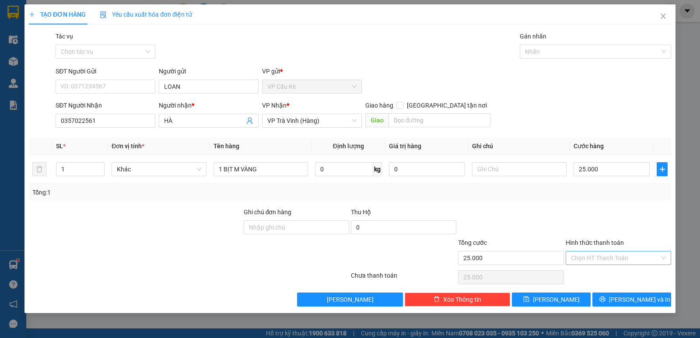
click at [622, 253] on input "Hình thức thanh toán" at bounding box center [615, 258] width 89 height 13
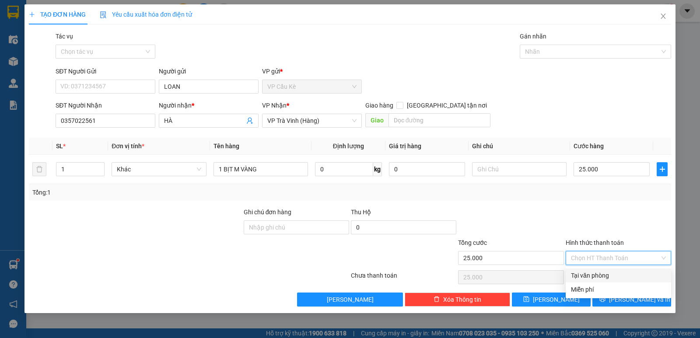
click at [624, 274] on div "Tại văn phòng" at bounding box center [618, 276] width 95 height 10
type input "0"
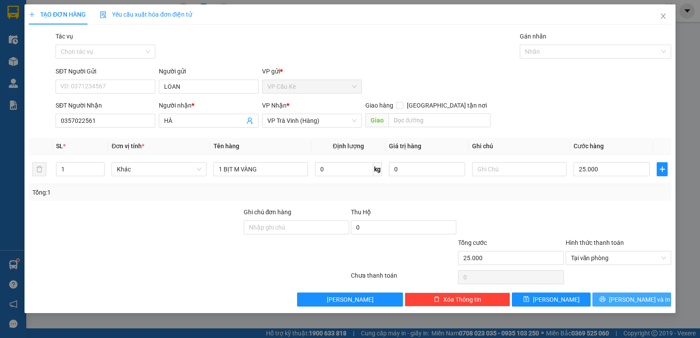
click at [626, 301] on span "[PERSON_NAME] và In" at bounding box center [639, 300] width 61 height 10
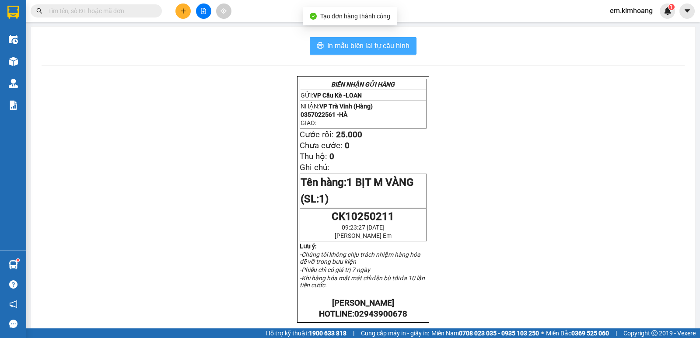
click at [337, 44] on span "In mẫu biên lai tự cấu hình" at bounding box center [368, 45] width 82 height 11
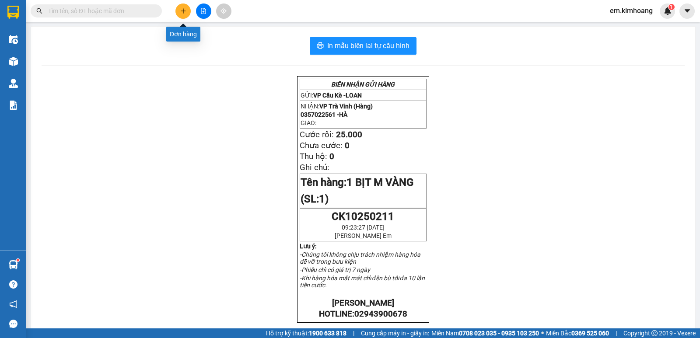
click at [181, 12] on icon "plus" at bounding box center [183, 11] width 6 height 6
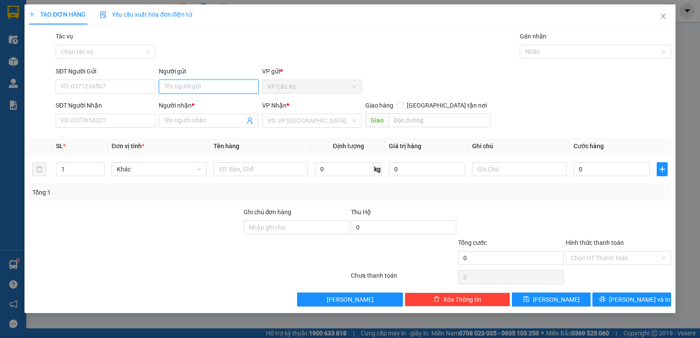
click at [186, 90] on input "Người gửi" at bounding box center [209, 87] width 100 height 14
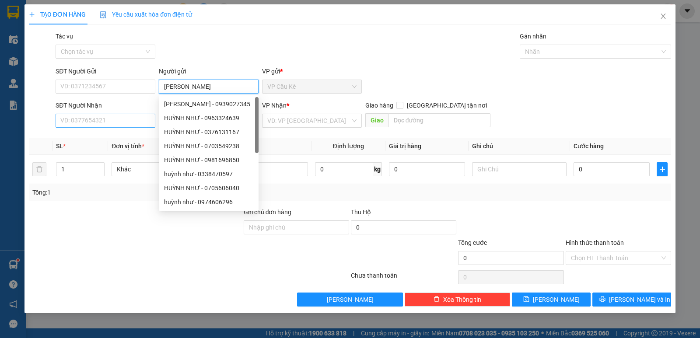
type input "[PERSON_NAME]"
click at [107, 123] on input "SĐT Người Nhận" at bounding box center [106, 121] width 100 height 14
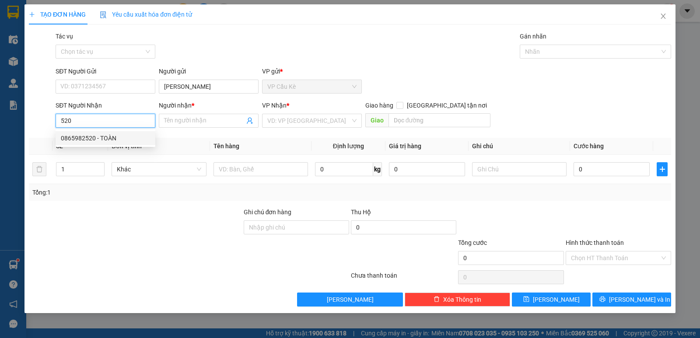
click at [119, 134] on div "0865982520 - TOÀN" at bounding box center [105, 139] width 89 height 10
type input "0865982520"
type input "TOÀN"
type input "25.000"
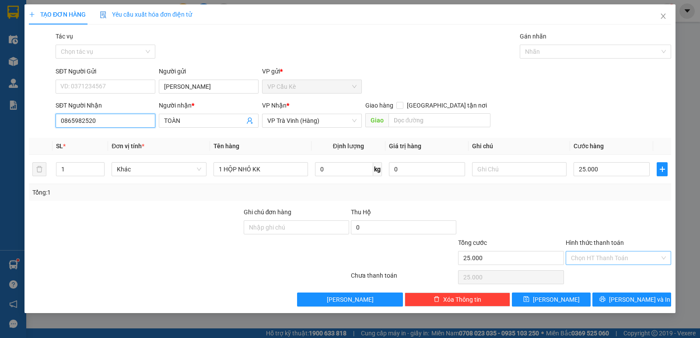
type input "0865982520"
click at [604, 257] on input "Hình thức thanh toán" at bounding box center [615, 258] width 89 height 13
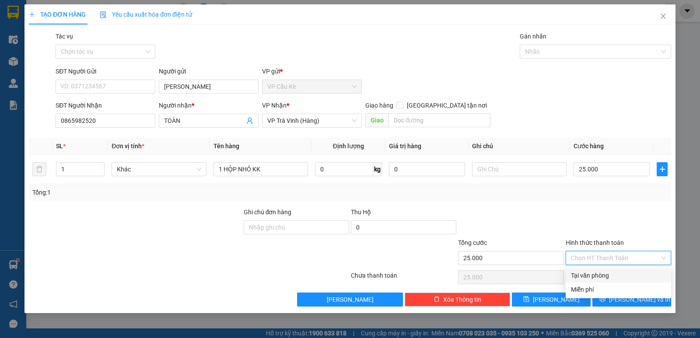
click at [604, 277] on div "Tại văn phòng" at bounding box center [618, 276] width 95 height 10
type input "0"
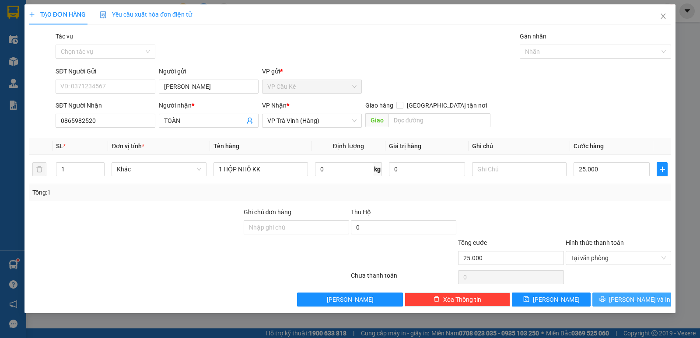
click at [607, 297] on button "[PERSON_NAME] và In" at bounding box center [632, 300] width 79 height 14
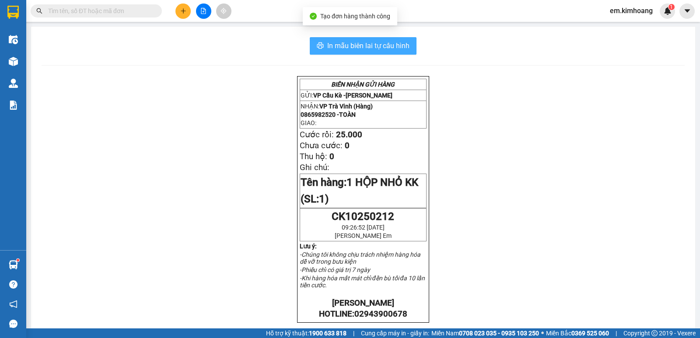
click at [344, 45] on span "In mẫu biên lai tự cấu hình" at bounding box center [368, 45] width 82 height 11
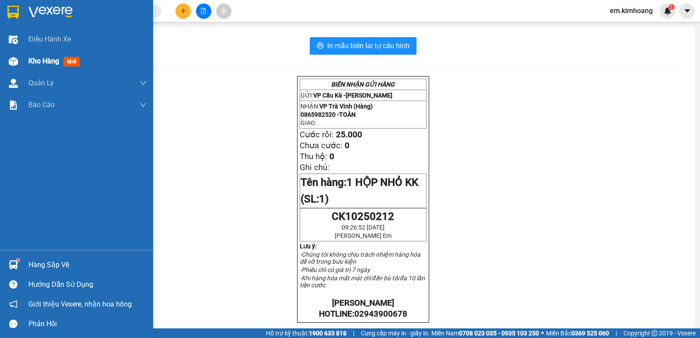
click at [42, 57] on span "Kho hàng" at bounding box center [43, 61] width 31 height 8
